Goal: Book appointment/travel/reservation

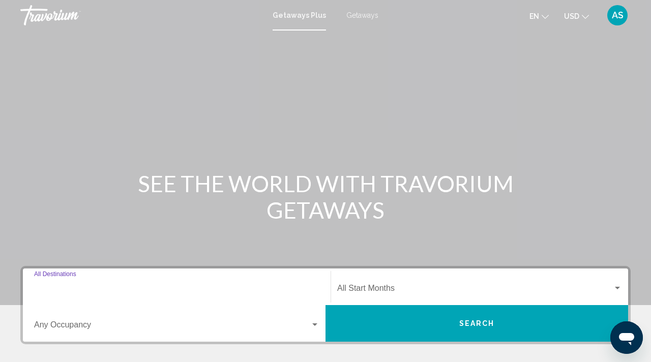
click at [65, 290] on input "Destination All Destinations" at bounding box center [176, 290] width 285 height 9
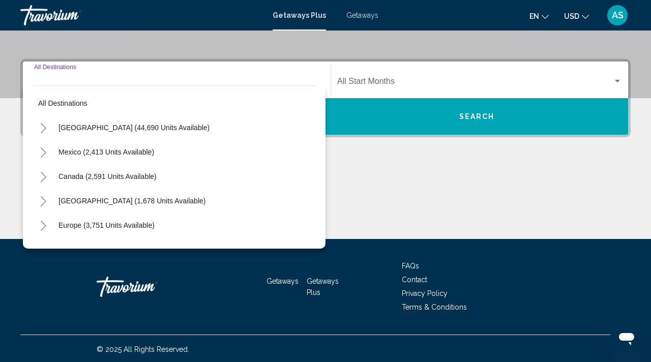
scroll to position [208, 0]
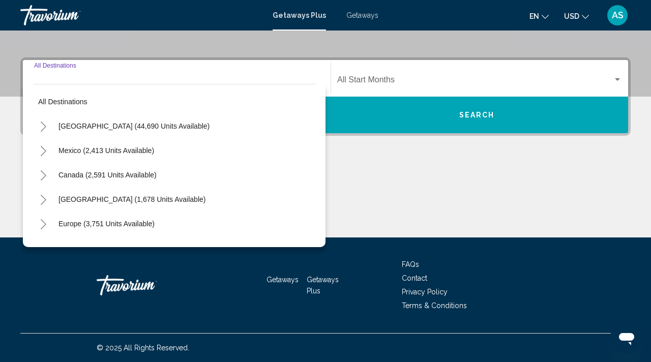
click at [42, 223] on icon "Toggle Europe (3,751 units available)" at bounding box center [44, 224] width 8 height 10
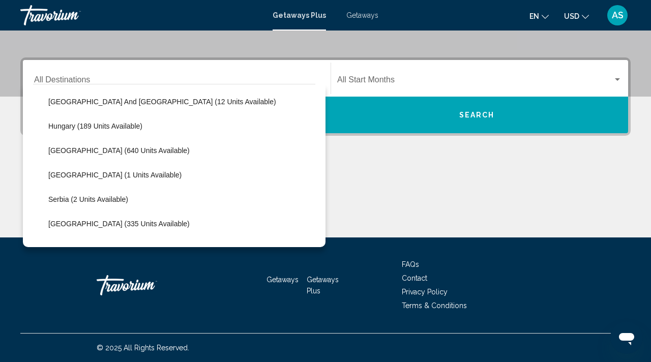
scroll to position [318, 0]
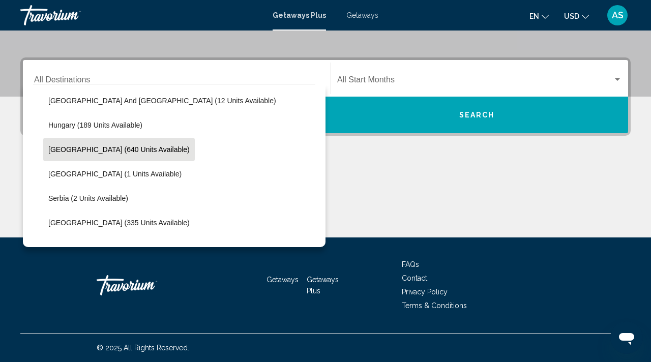
click at [54, 147] on span "[GEOGRAPHIC_DATA] (640 units available)" at bounding box center [118, 149] width 141 height 8
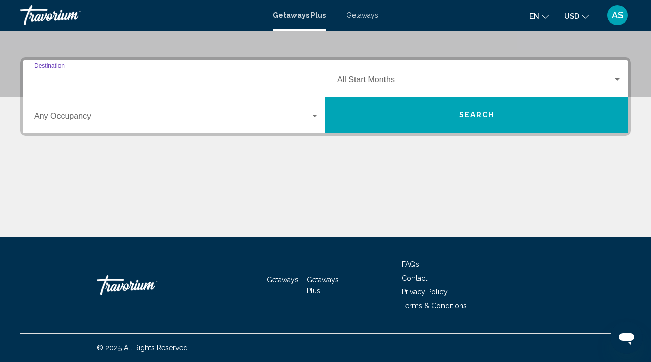
type input "**********"
click at [73, 114] on span "Search widget" at bounding box center [172, 118] width 276 height 9
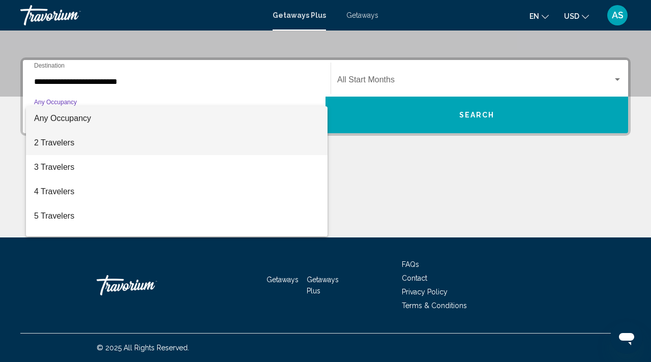
click at [56, 141] on span "2 Travelers" at bounding box center [176, 143] width 285 height 24
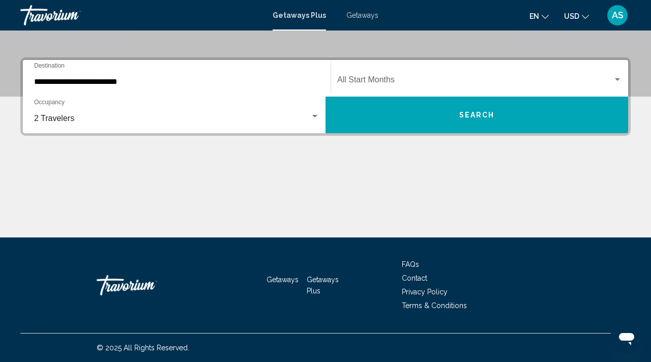
click at [356, 74] on div "Start Month All Start Months" at bounding box center [479, 79] width 285 height 32
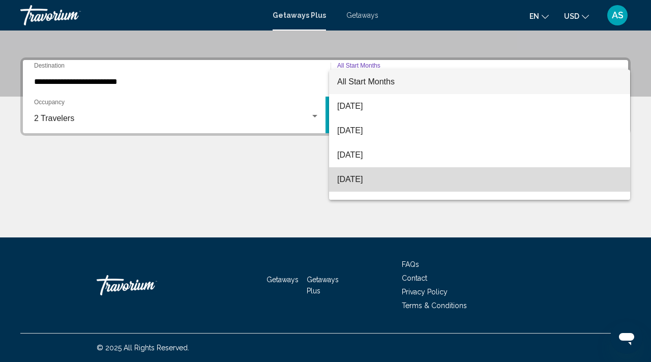
click at [351, 179] on span "[DATE]" at bounding box center [479, 179] width 285 height 24
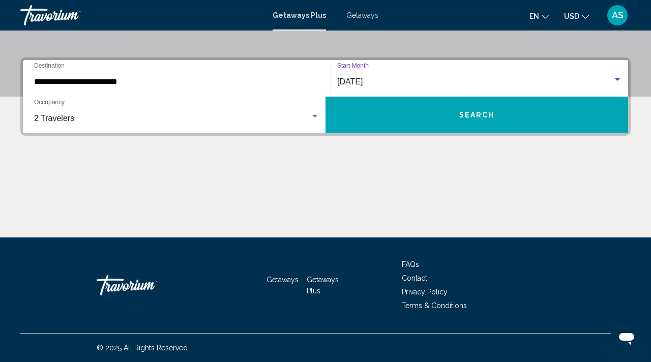
click at [494, 116] on span "Search" at bounding box center [477, 115] width 36 height 8
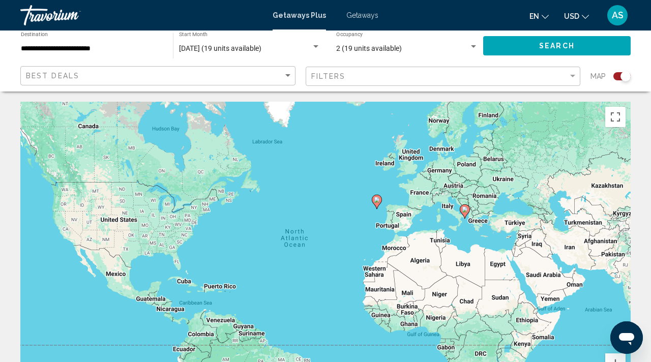
click at [621, 75] on div "Search widget" at bounding box center [625, 76] width 10 height 10
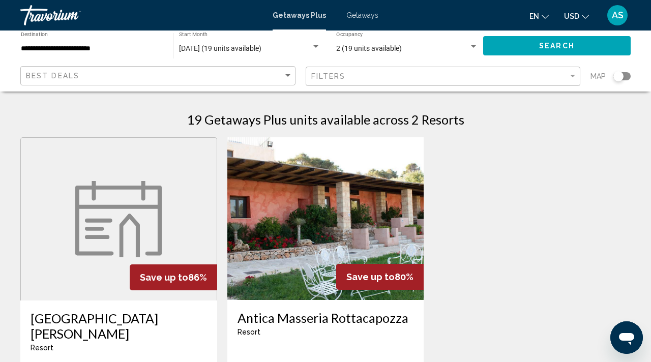
click at [361, 11] on span "Getaways" at bounding box center [362, 15] width 32 height 8
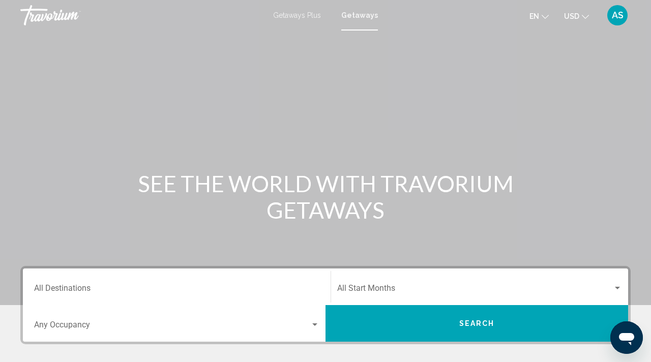
click at [78, 284] on div "Destination All Destinations" at bounding box center [176, 287] width 285 height 32
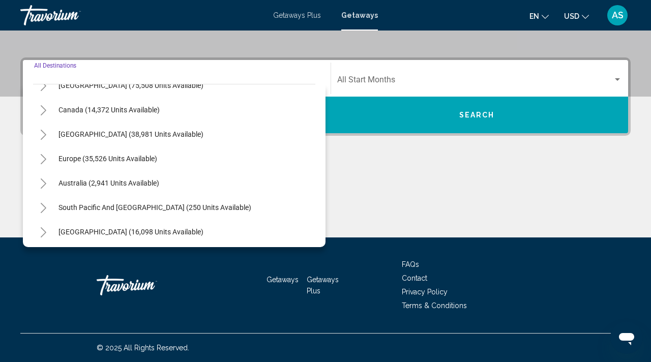
scroll to position [66, 0]
click at [45, 157] on icon "Toggle Europe (35,526 units available)" at bounding box center [44, 158] width 8 height 10
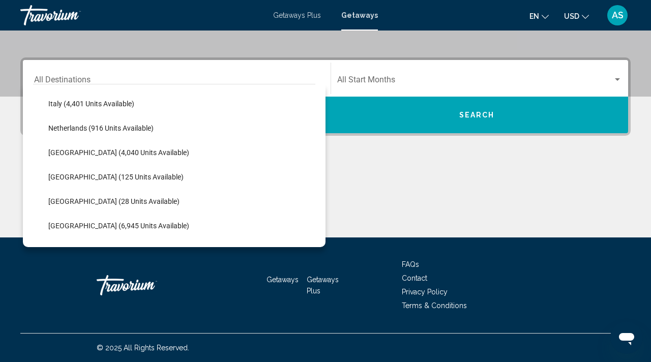
scroll to position [413, 0]
click at [56, 102] on span "Italy (4,401 units available)" at bounding box center [91, 103] width 86 height 8
type input "**********"
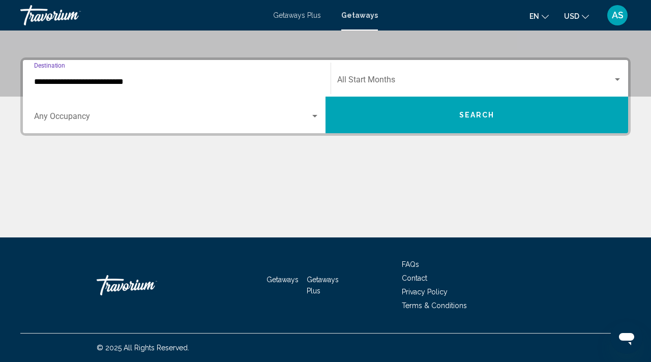
click at [377, 82] on span "Search widget" at bounding box center [474, 81] width 275 height 9
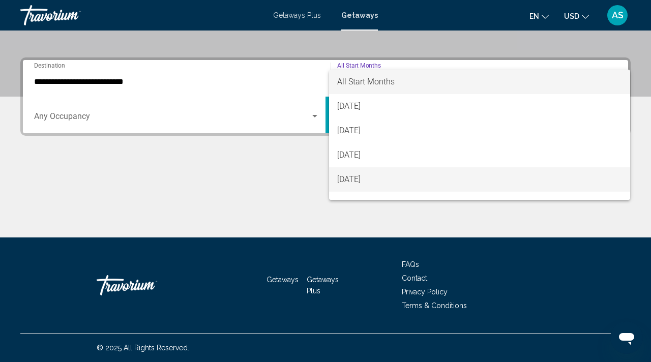
click at [353, 178] on span "[DATE]" at bounding box center [479, 179] width 285 height 24
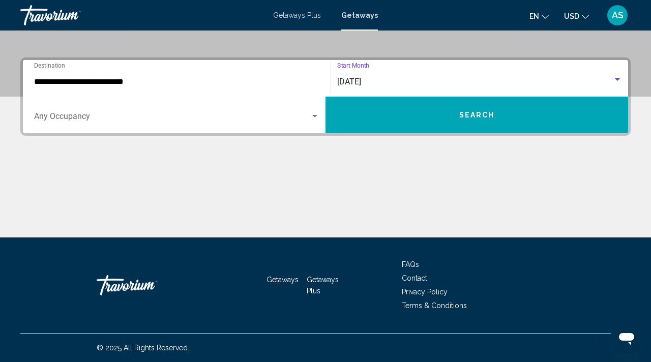
click at [347, 81] on span "[DATE]" at bounding box center [349, 82] width 24 height 10
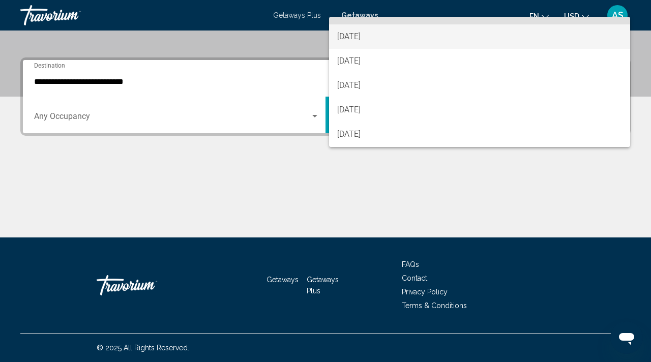
scroll to position [128, 0]
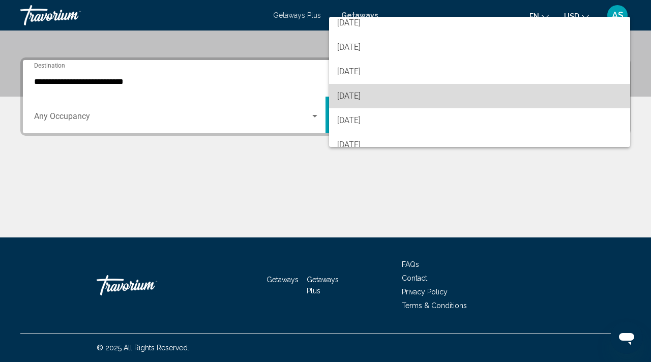
click at [347, 93] on span "[DATE]" at bounding box center [479, 96] width 285 height 24
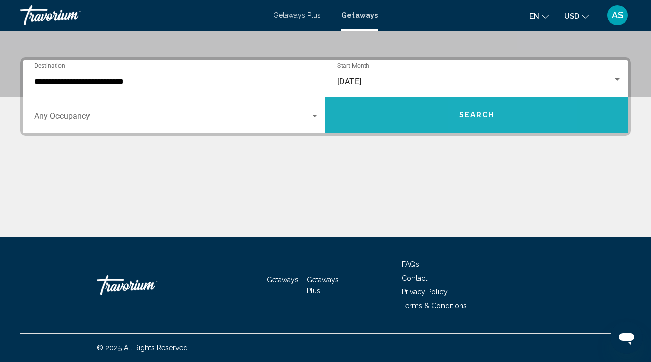
click at [474, 112] on span "Search" at bounding box center [477, 115] width 36 height 8
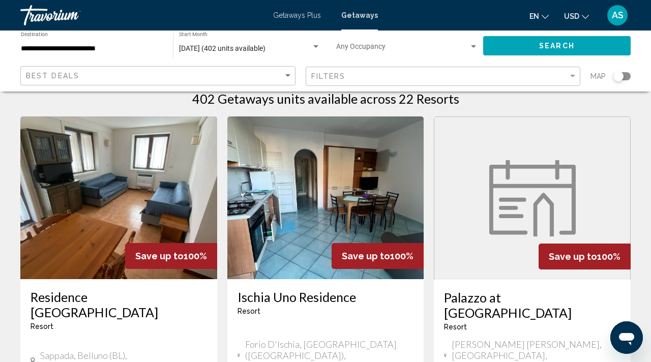
scroll to position [18, 0]
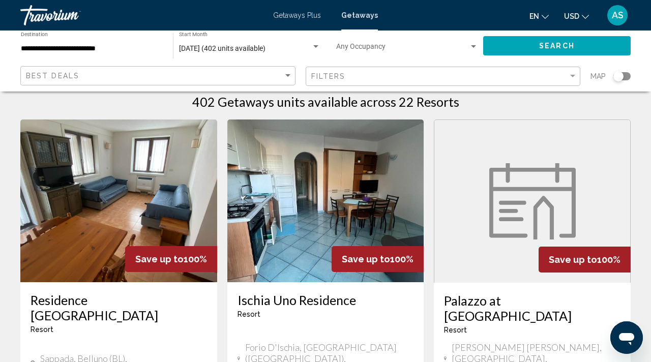
click at [111, 209] on img "Main content" at bounding box center [118, 200] width 197 height 163
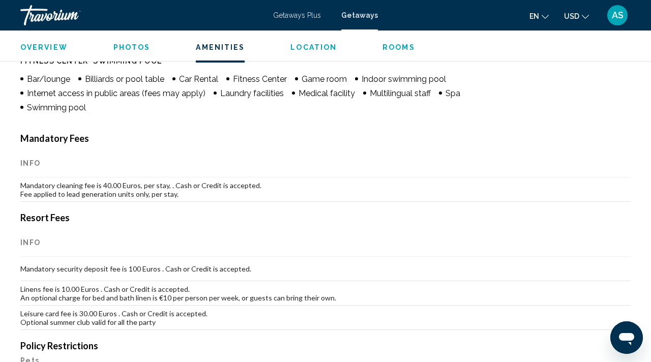
scroll to position [1044, 0]
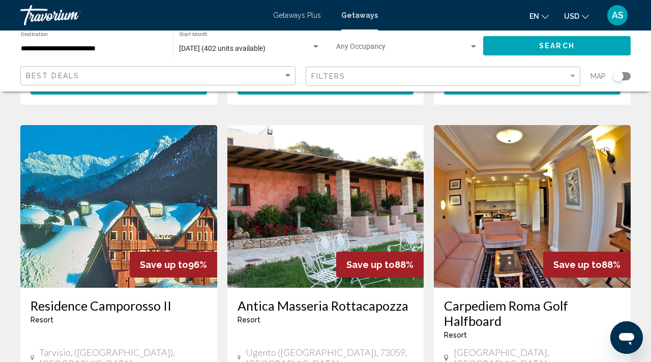
scroll to position [400, 0]
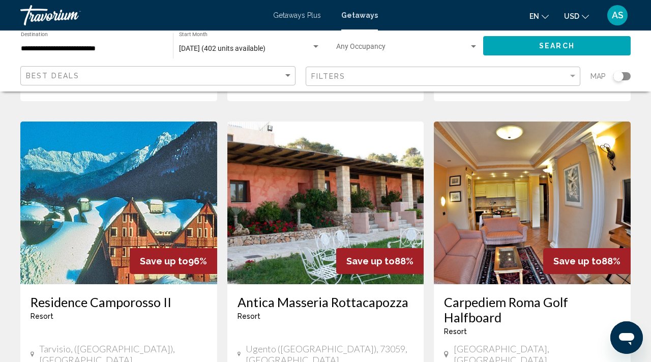
click at [357, 71] on div "Filters" at bounding box center [444, 76] width 266 height 19
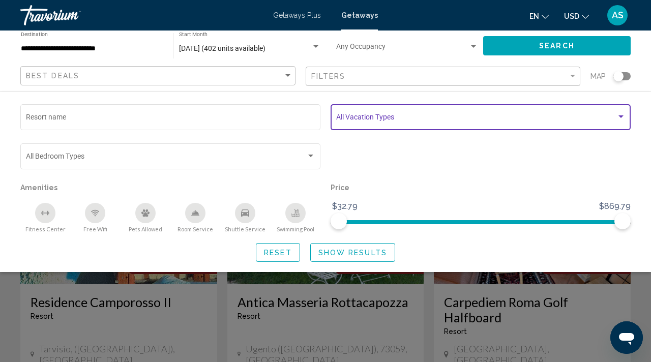
click at [359, 117] on span "Search widget" at bounding box center [476, 119] width 280 height 8
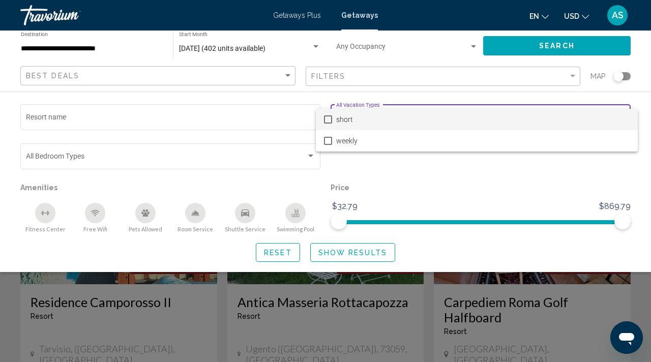
click at [160, 133] on div at bounding box center [325, 181] width 651 height 362
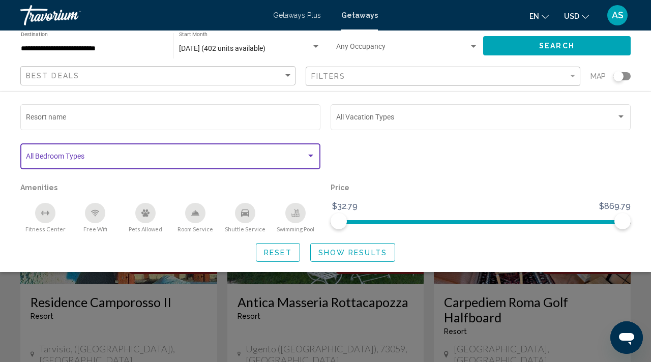
click at [101, 156] on span "Search widget" at bounding box center [166, 158] width 280 height 8
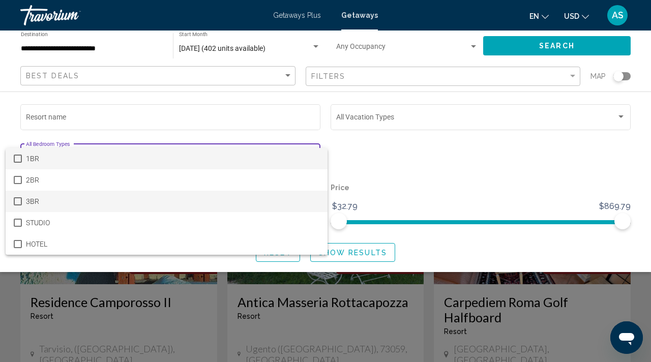
click at [16, 200] on mat-pseudo-checkbox at bounding box center [18, 201] width 8 height 8
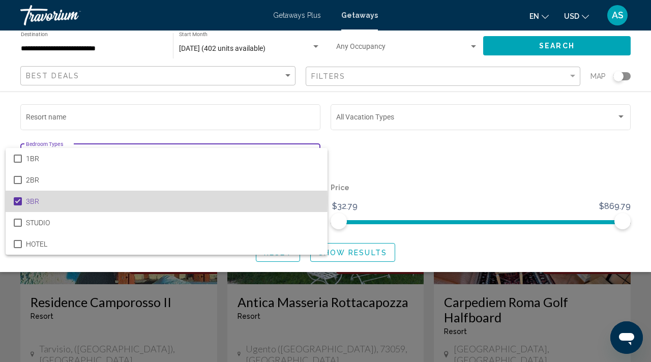
click at [16, 200] on mat-pseudo-checkbox at bounding box center [18, 201] width 8 height 8
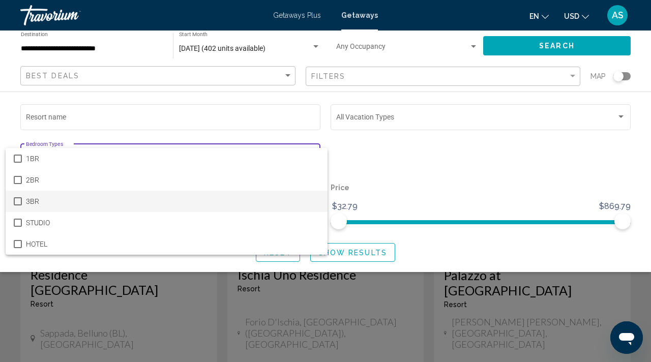
scroll to position [0, 0]
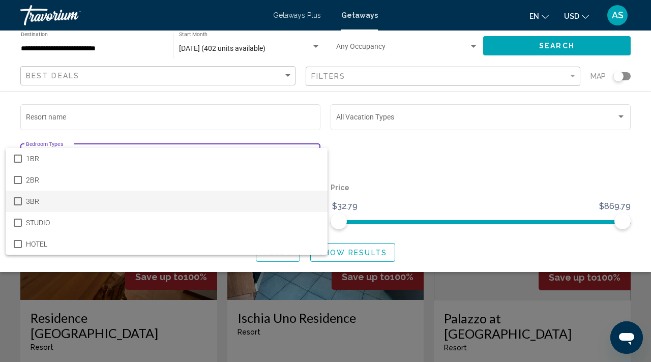
click at [256, 291] on div at bounding box center [325, 181] width 651 height 362
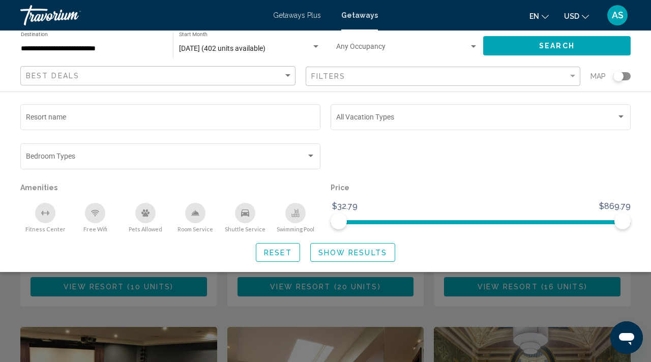
scroll to position [580, 0]
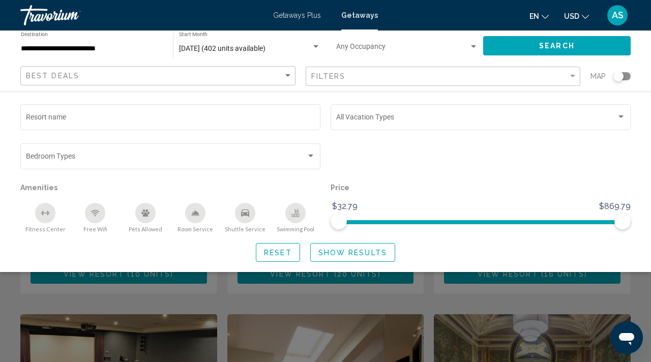
click at [10, 54] on app-map-destination-select "**********" at bounding box center [89, 45] width 158 height 30
click at [375, 240] on div "Resort name Vacation Types All Vacation Types Bedroom Types All Bedroom Types A…" at bounding box center [325, 182] width 651 height 160
click at [339, 260] on button "Show Results" at bounding box center [352, 252] width 85 height 19
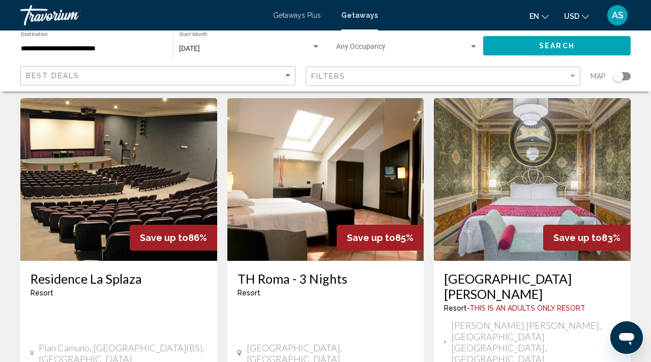
scroll to position [797, 0]
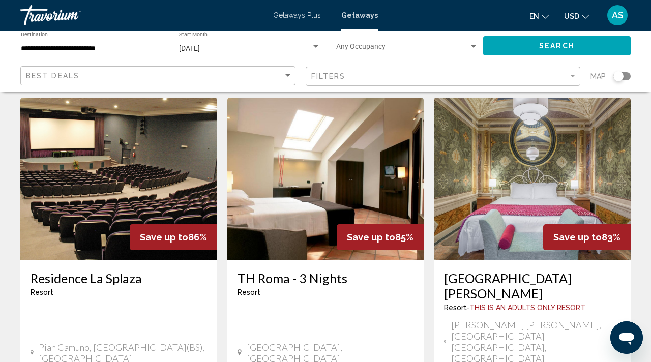
click at [528, 270] on h3 "[GEOGRAPHIC_DATA][PERSON_NAME]" at bounding box center [532, 285] width 176 height 30
